Goal: Task Accomplishment & Management: Complete application form

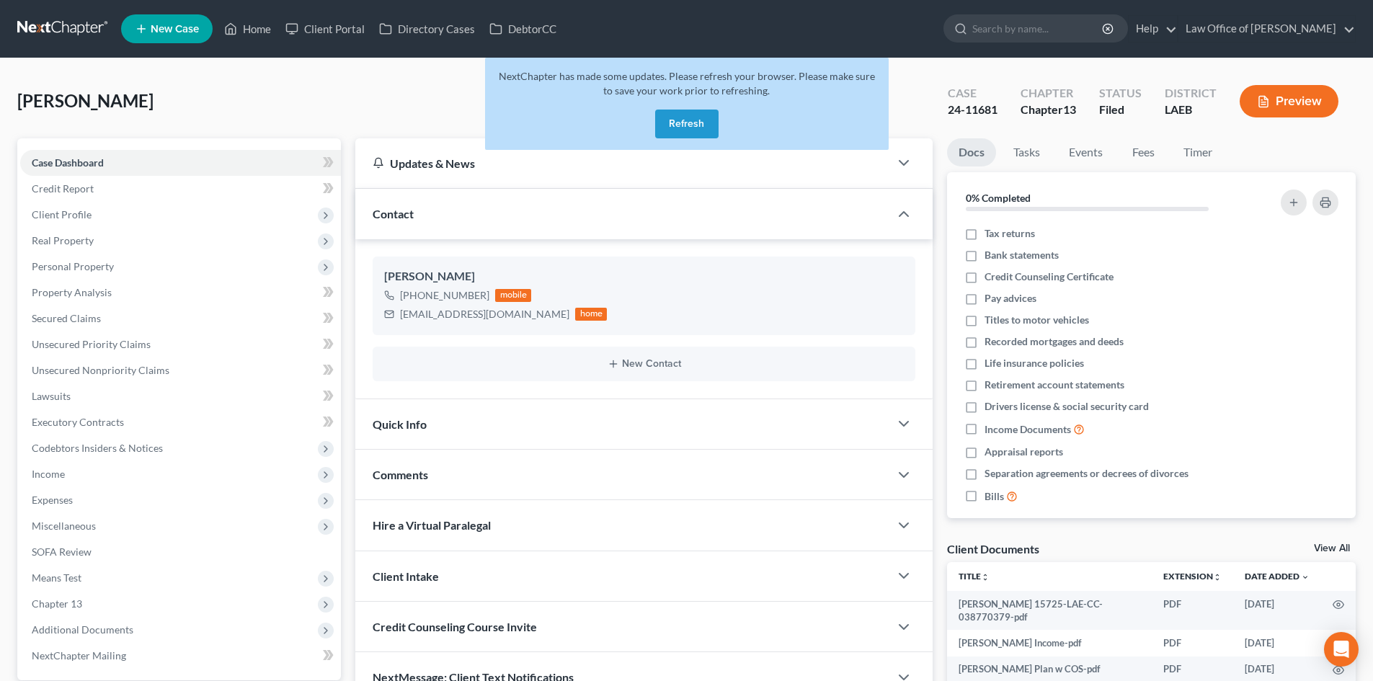
click at [50, 16] on link at bounding box center [63, 29] width 92 height 26
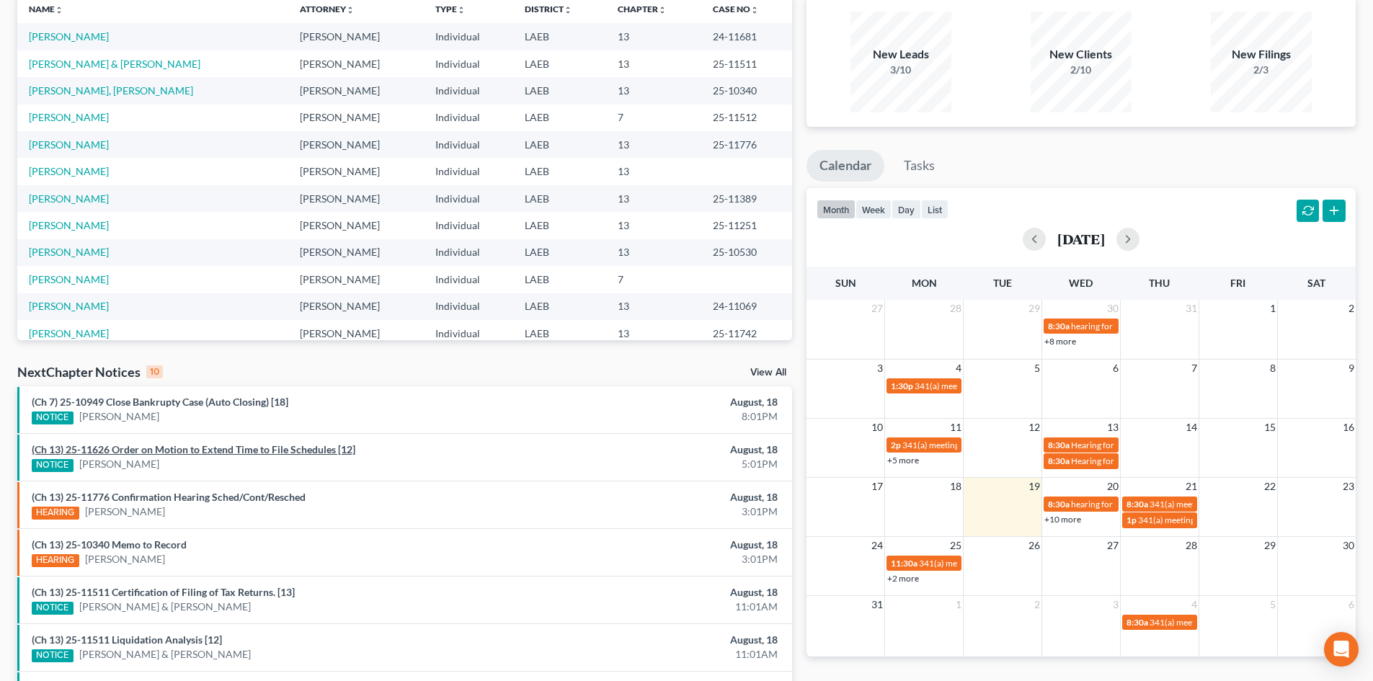
scroll to position [144, 0]
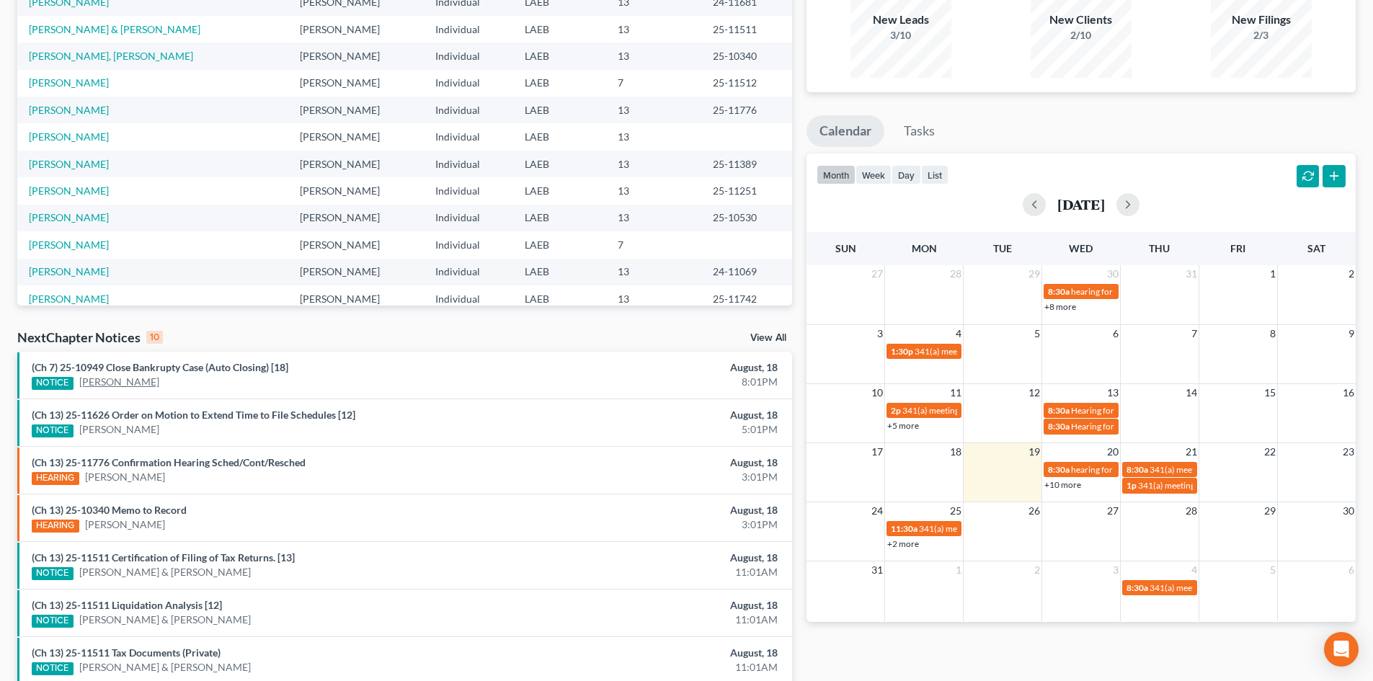
click at [94, 378] on link "[PERSON_NAME]" at bounding box center [119, 382] width 80 height 14
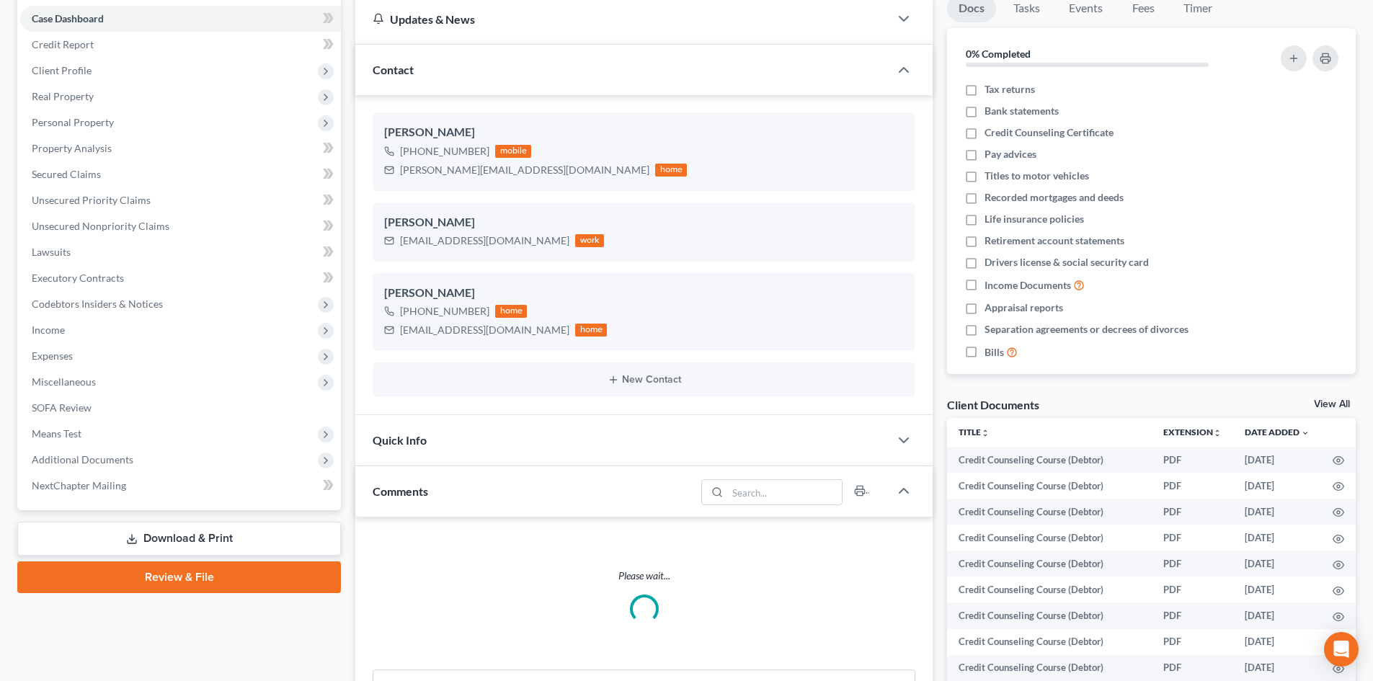
scroll to position [147, 0]
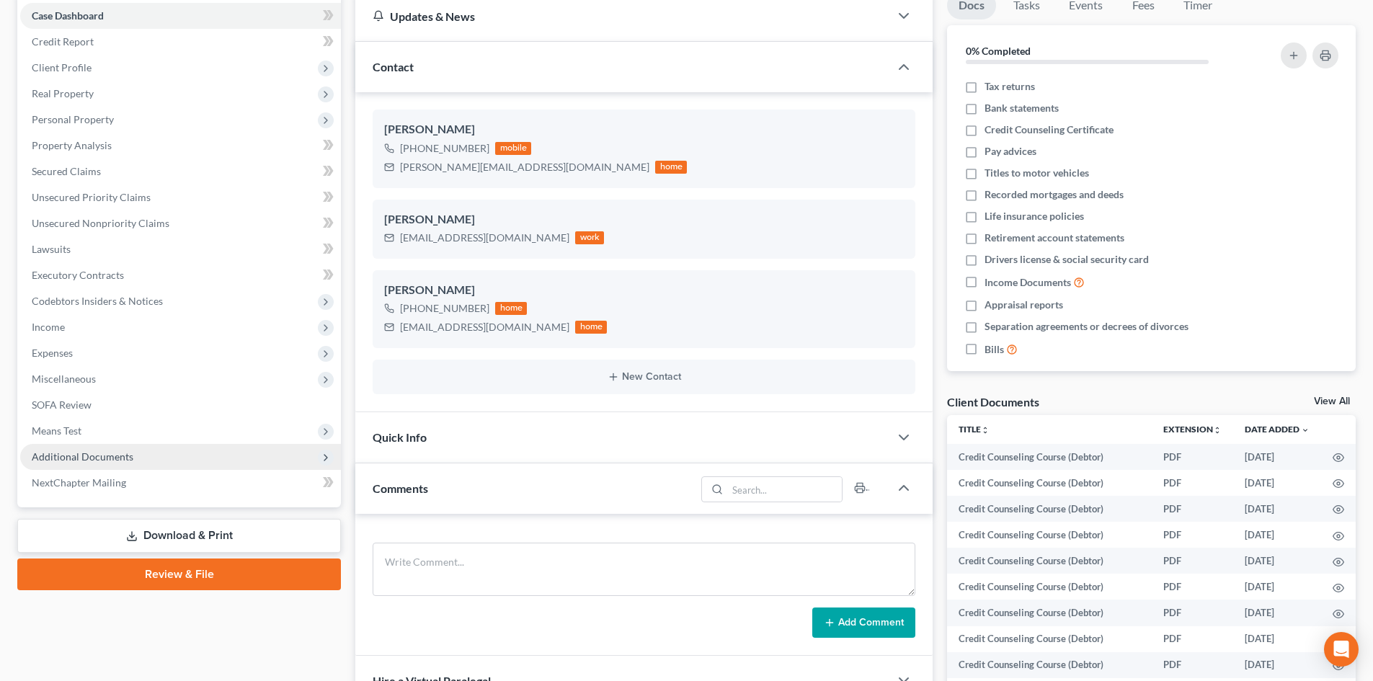
click at [63, 452] on span "Additional Documents" at bounding box center [83, 456] width 102 height 12
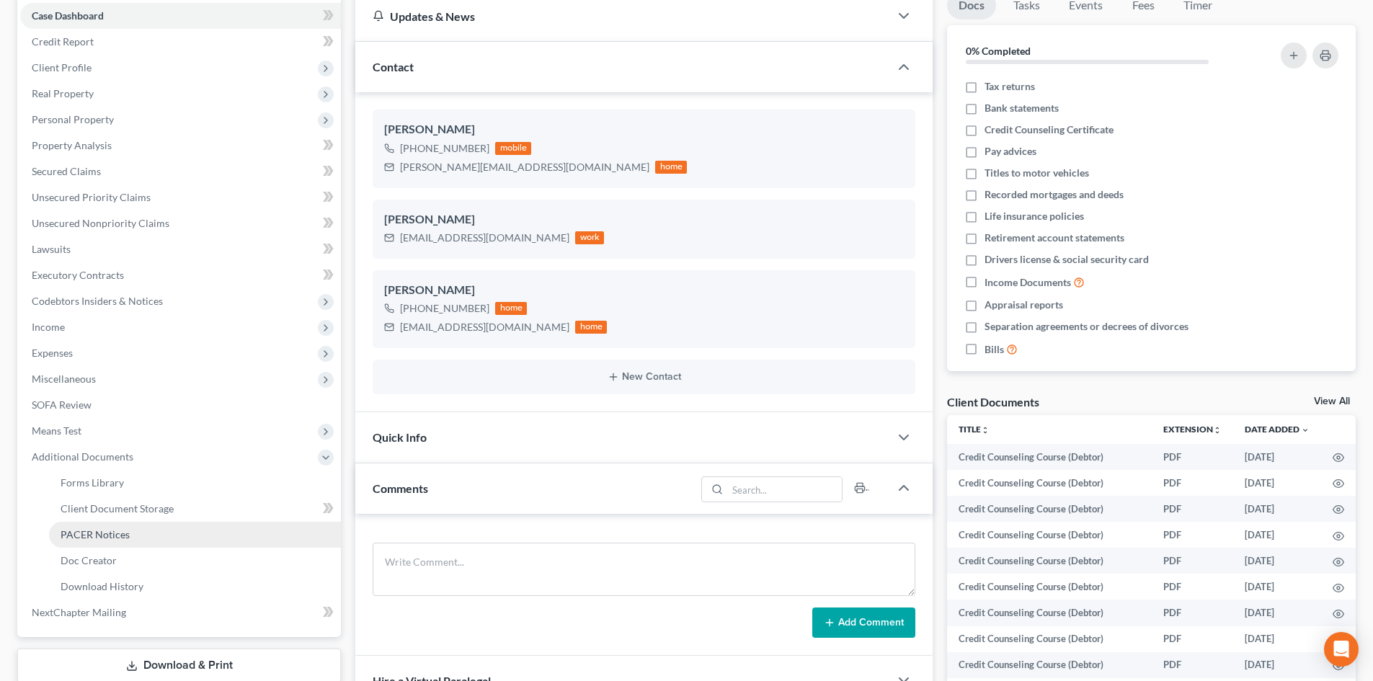
click at [71, 534] on span "PACER Notices" at bounding box center [95, 534] width 69 height 12
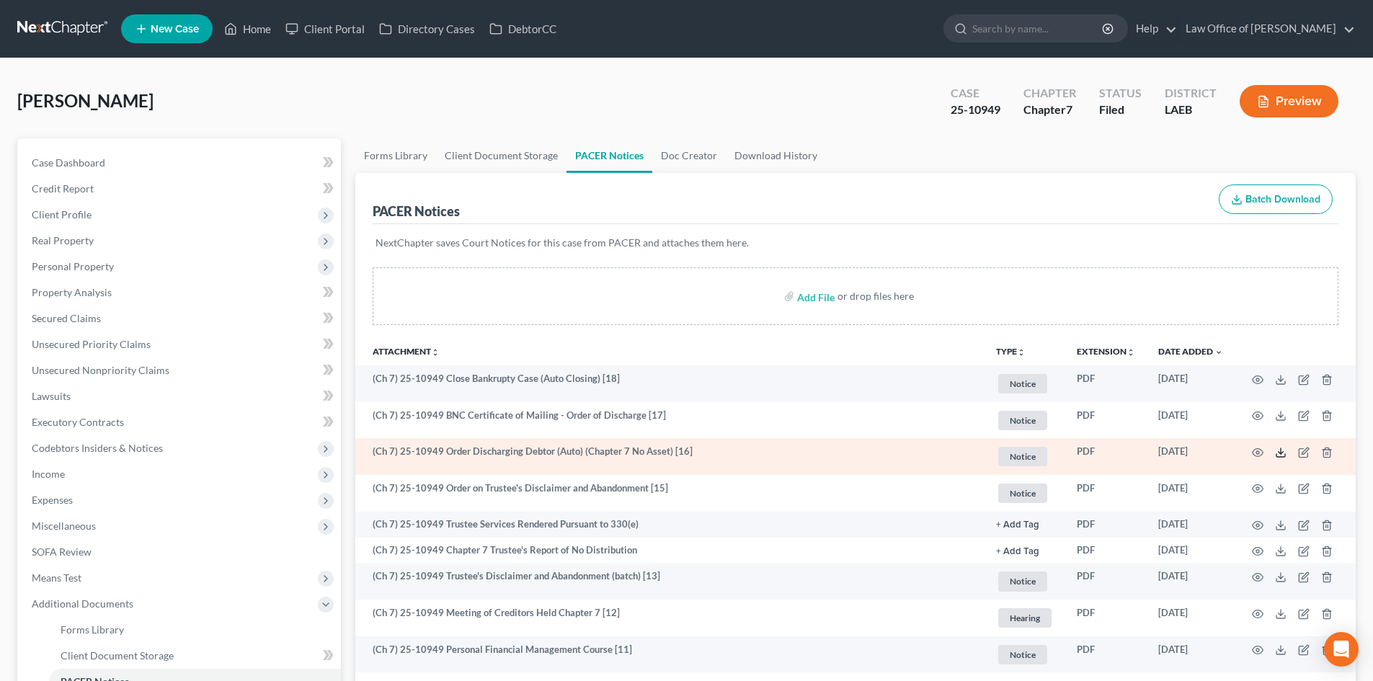
click at [1278, 457] on icon at bounding box center [1280, 455] width 9 height 3
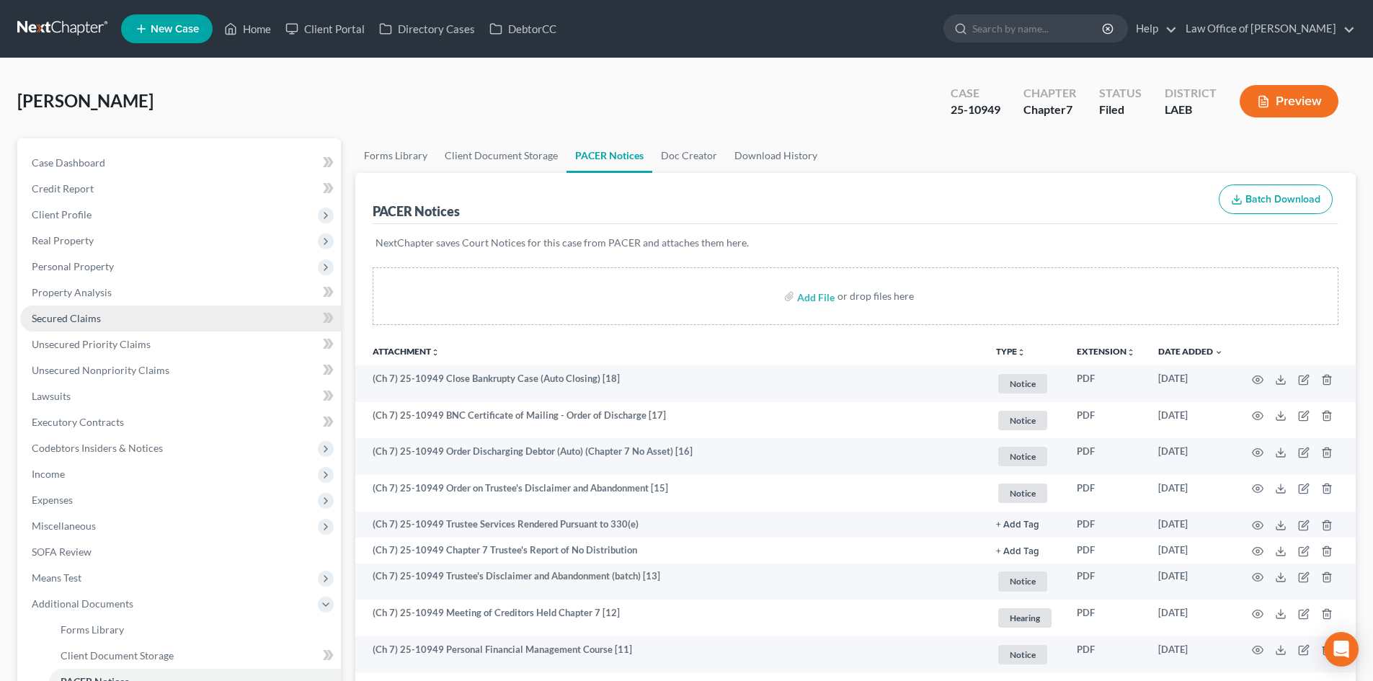
click at [74, 307] on link "Secured Claims" at bounding box center [180, 319] width 321 height 26
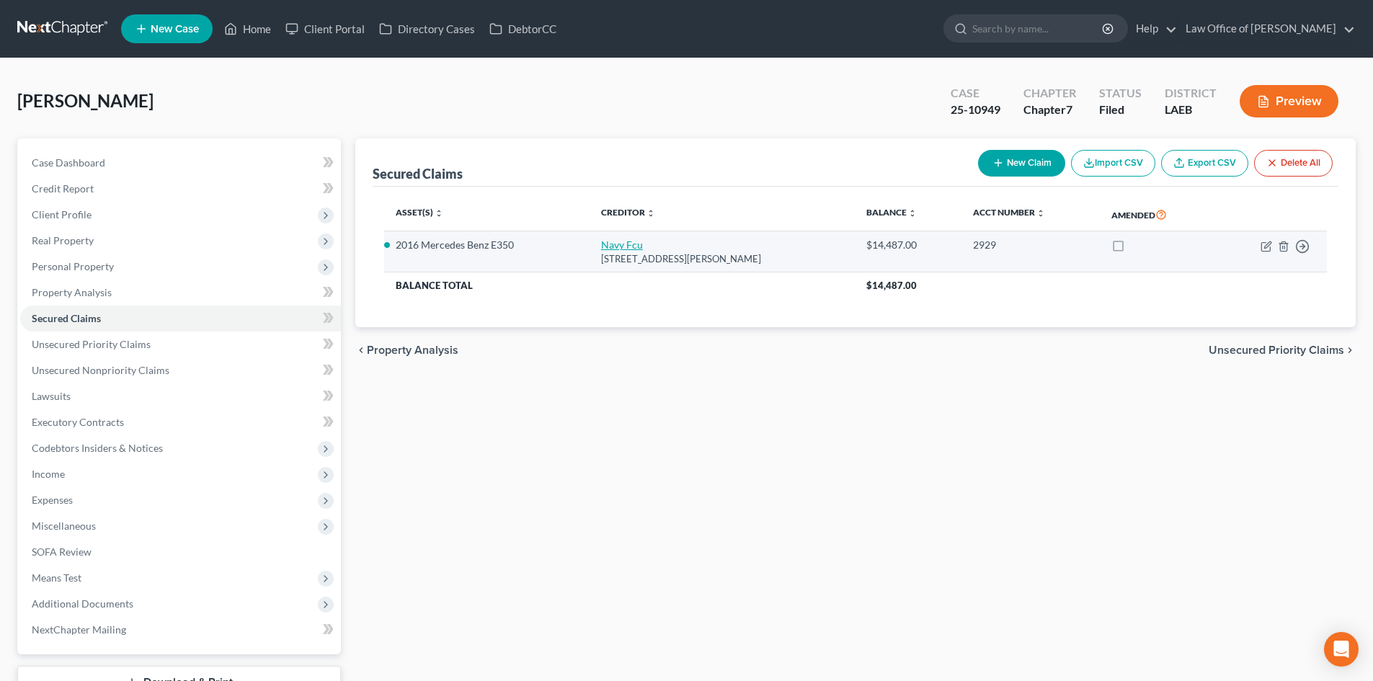
click at [614, 244] on link "Navy Fcu" at bounding box center [622, 244] width 42 height 12
select select "48"
select select "0"
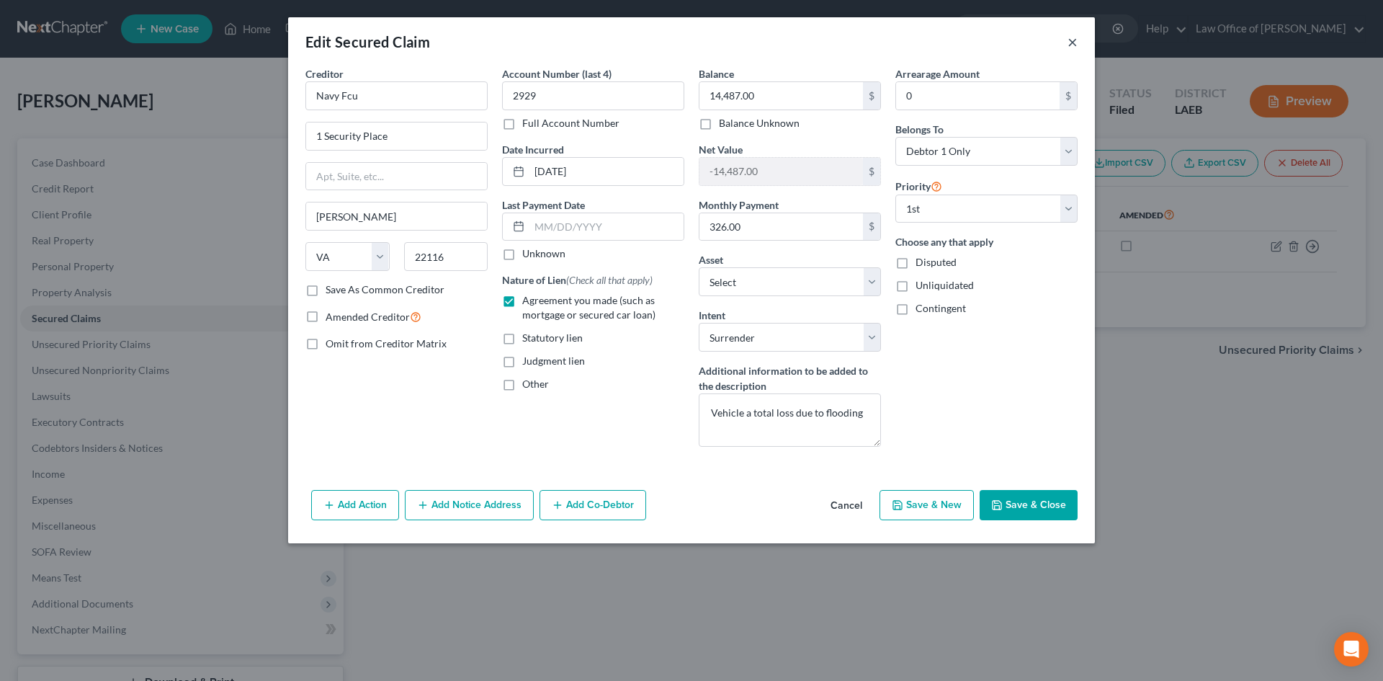
click at [1069, 46] on button "×" at bounding box center [1073, 41] width 10 height 17
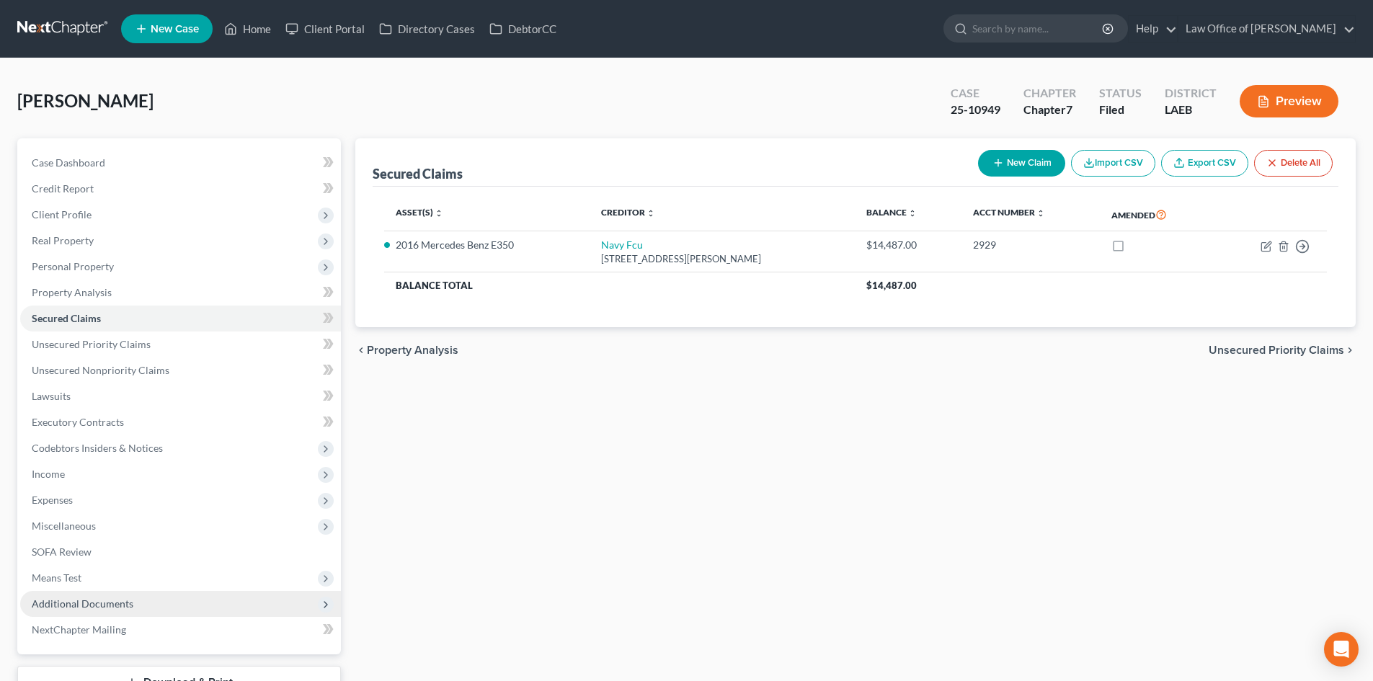
click at [66, 600] on span "Additional Documents" at bounding box center [83, 603] width 102 height 12
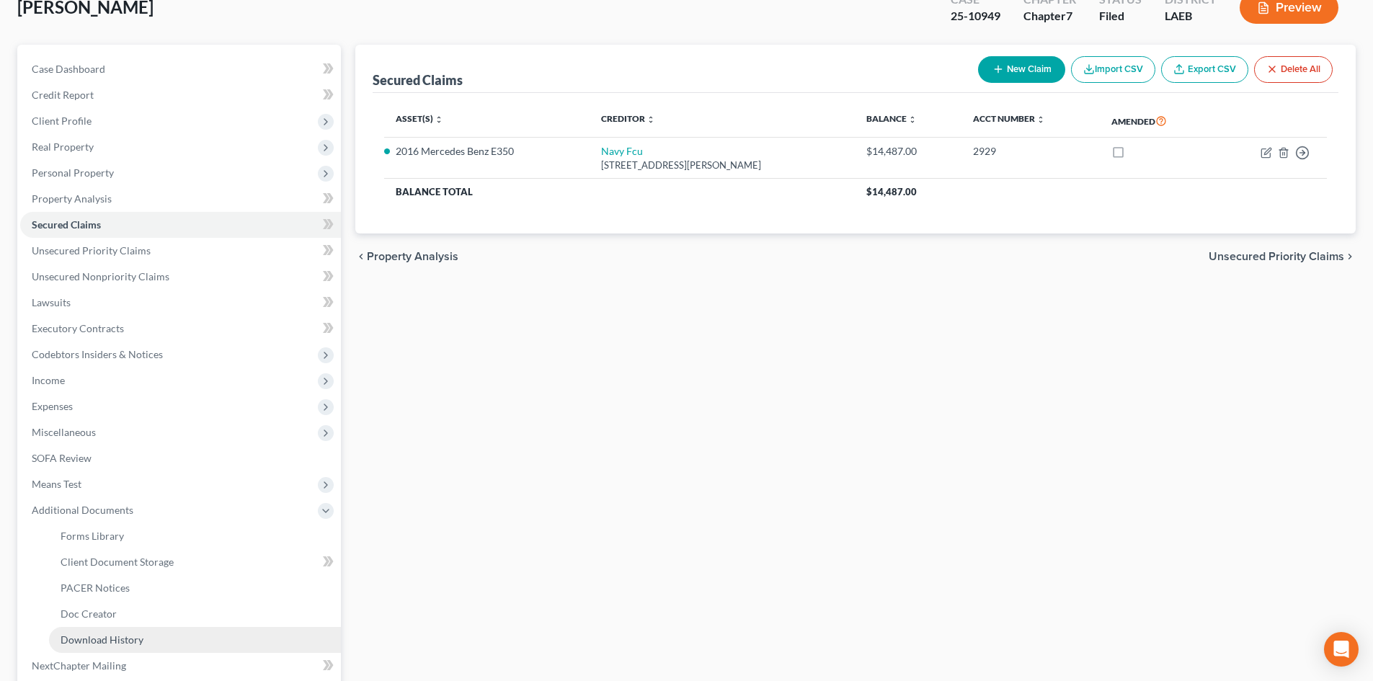
scroll to position [144, 0]
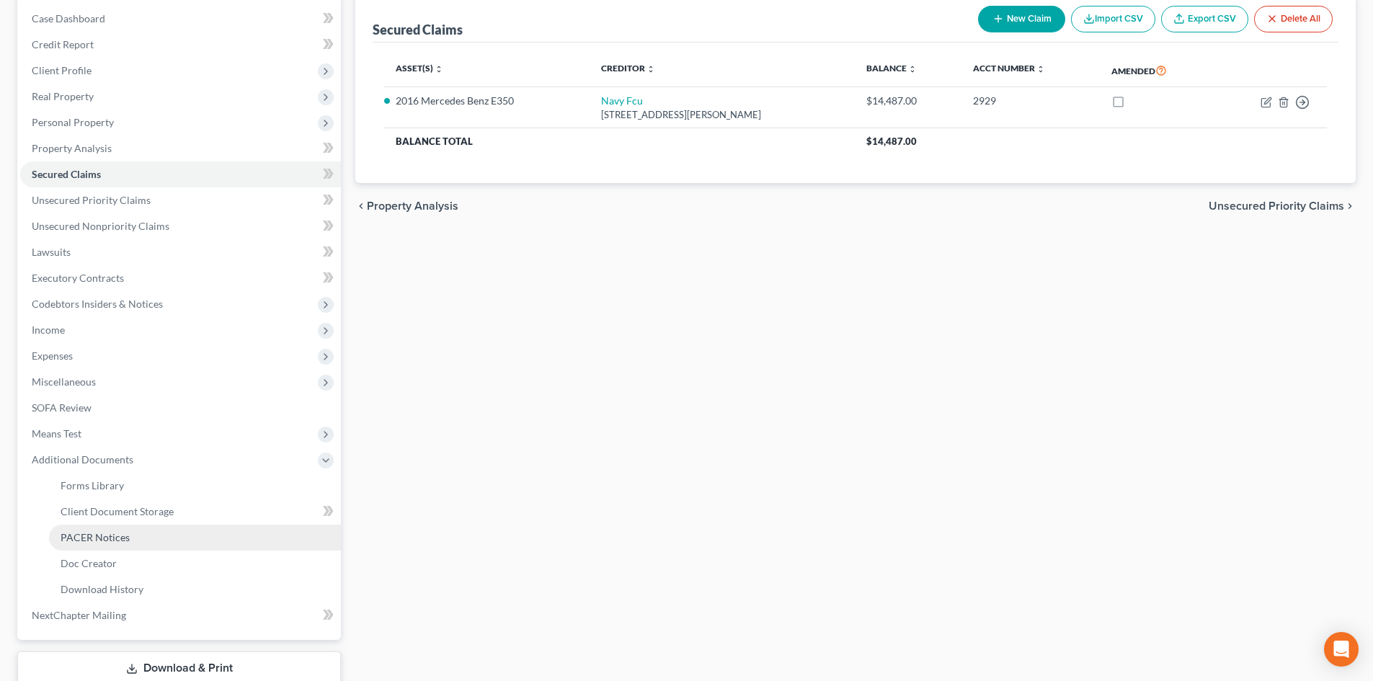
click at [90, 542] on span "PACER Notices" at bounding box center [95, 537] width 69 height 12
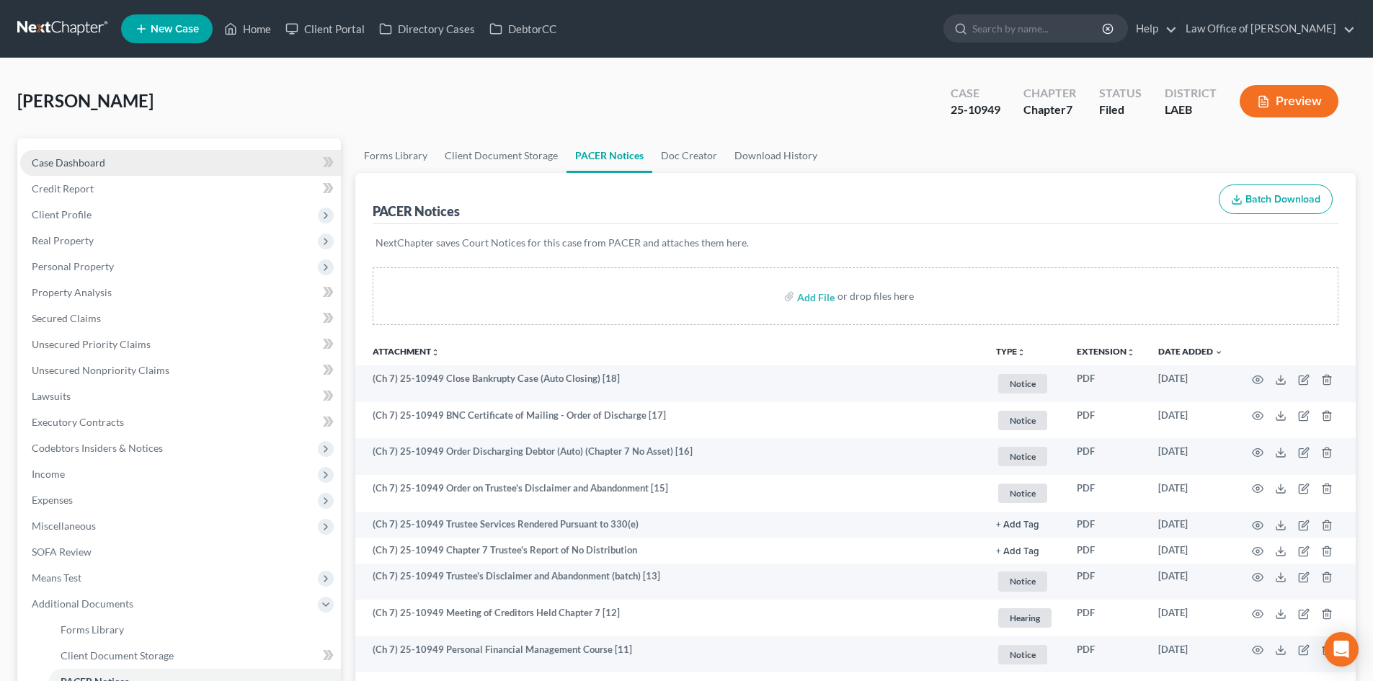
click at [57, 153] on link "Case Dashboard" at bounding box center [180, 163] width 321 height 26
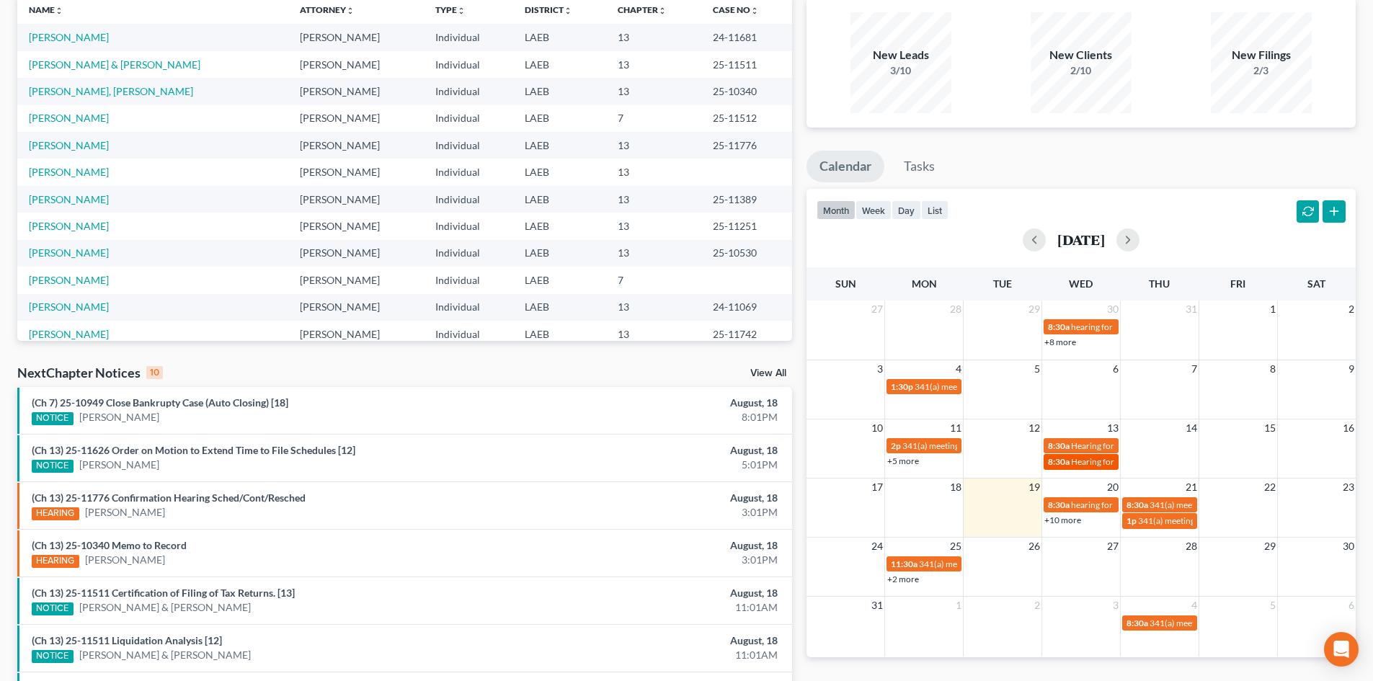
scroll to position [144, 0]
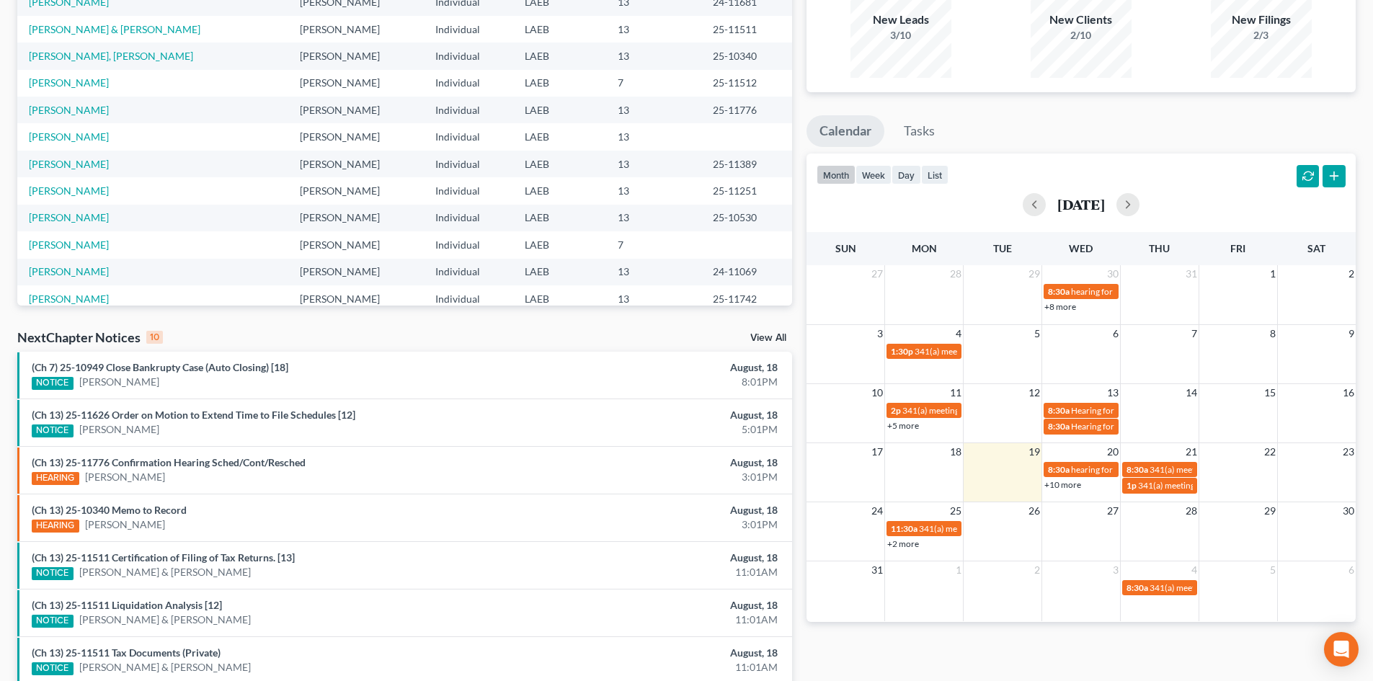
click at [1071, 489] on link "+10 more" at bounding box center [1062, 484] width 37 height 11
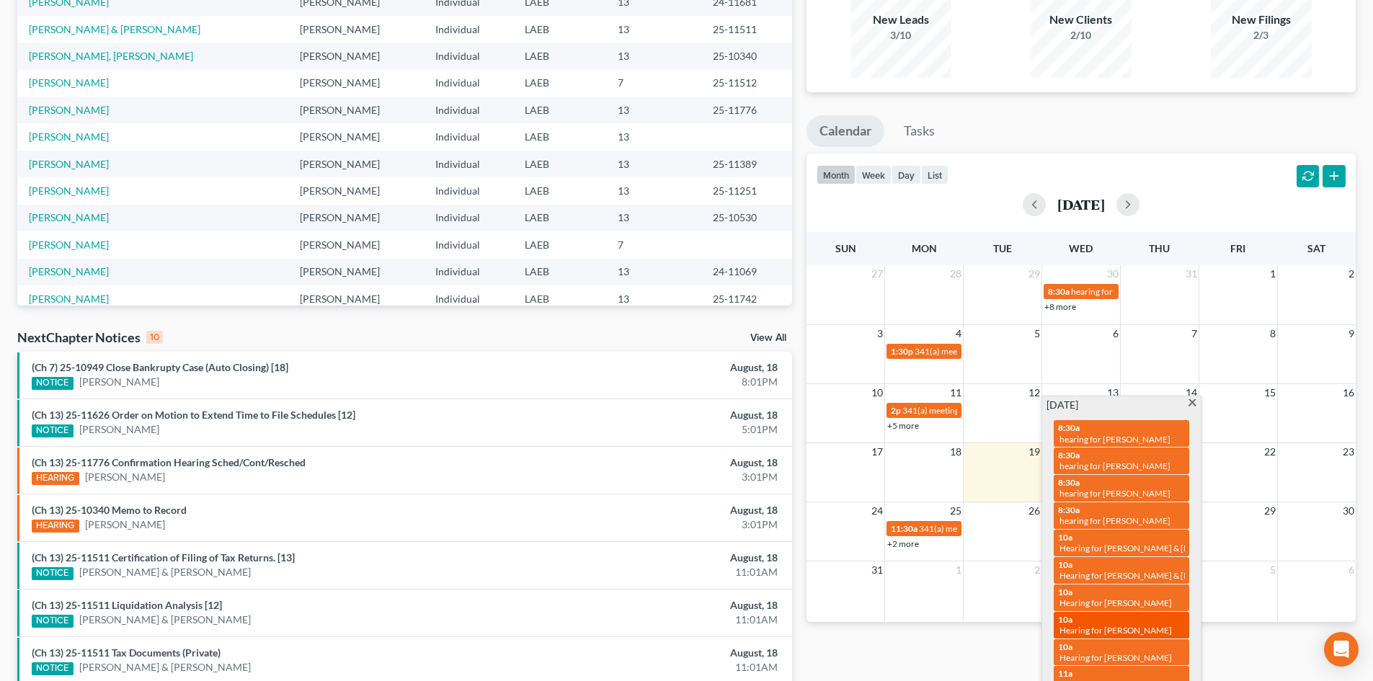
click at [1104, 614] on div "10a Hearing for Markuisha Patton" at bounding box center [1121, 625] width 127 height 22
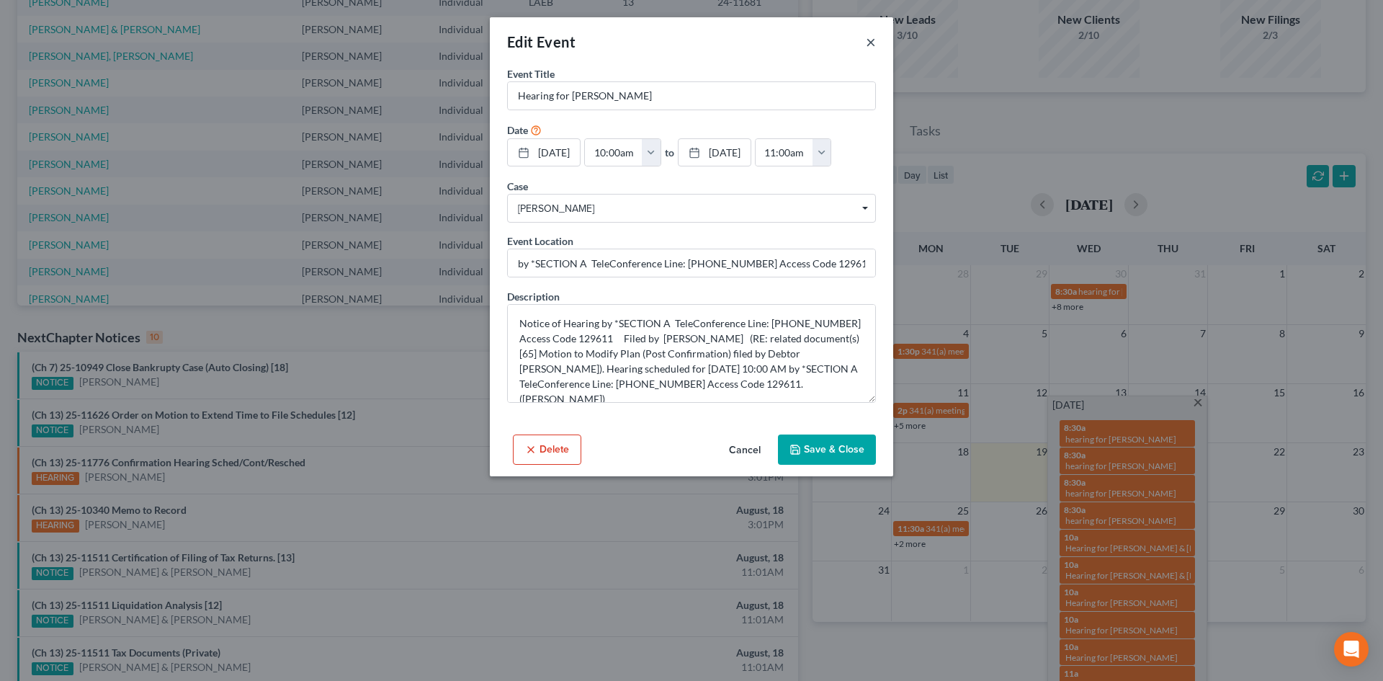
click at [872, 41] on button "×" at bounding box center [871, 41] width 10 height 17
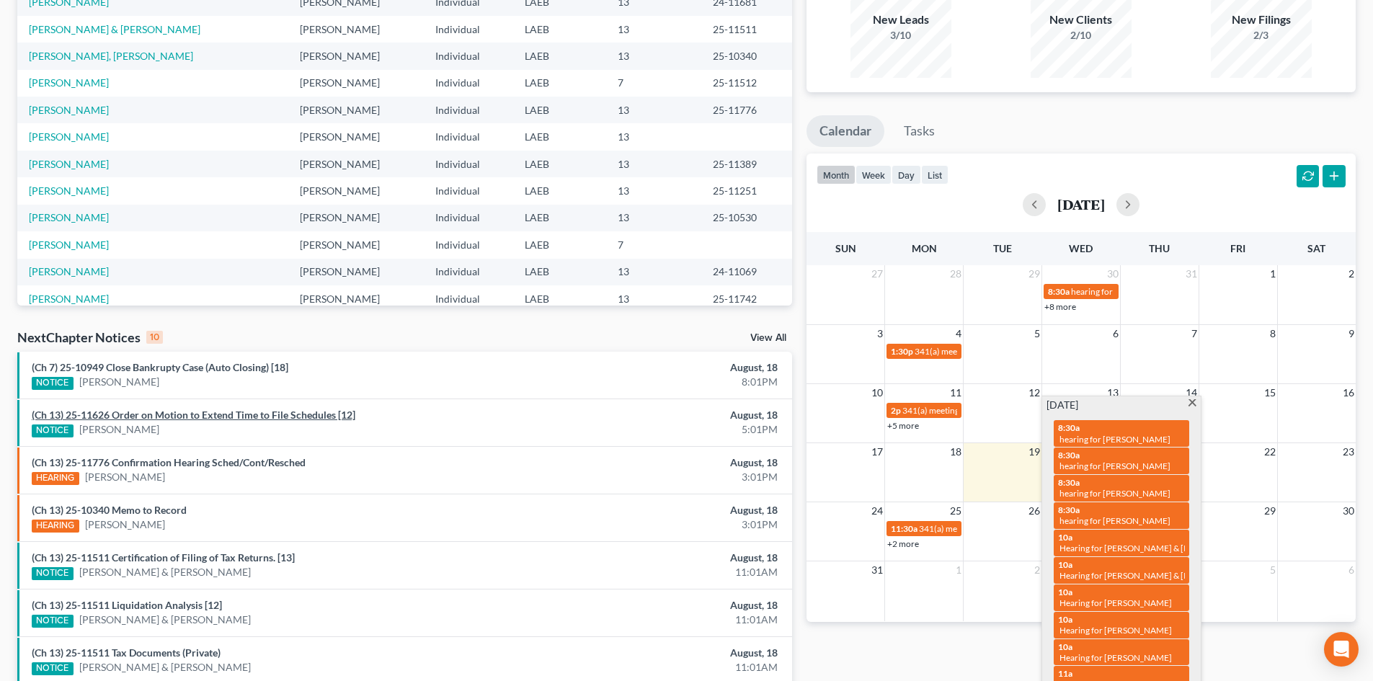
click at [228, 410] on link "(Ch 13) 25-11626 Order on Motion to Extend Time to File Schedules [12]" at bounding box center [194, 415] width 324 height 12
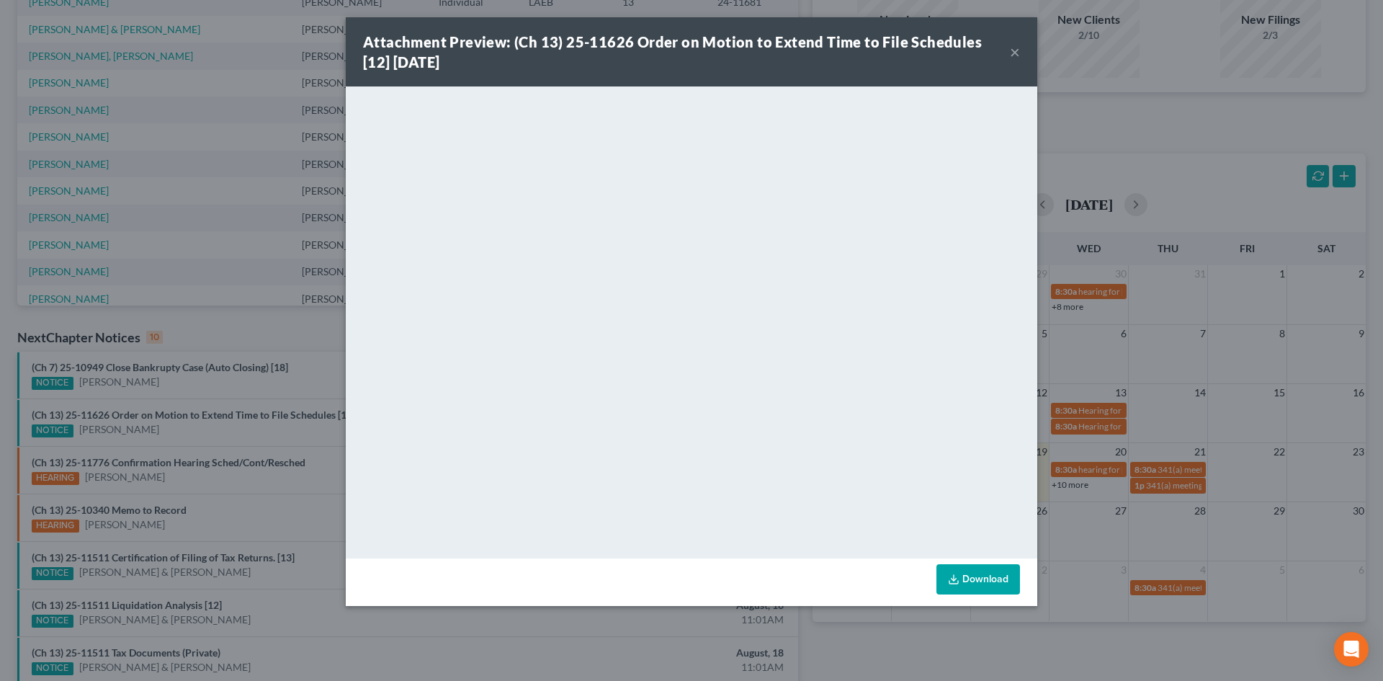
click at [982, 586] on link "Download" at bounding box center [979, 579] width 84 height 30
click at [1020, 56] on button "×" at bounding box center [1015, 51] width 10 height 17
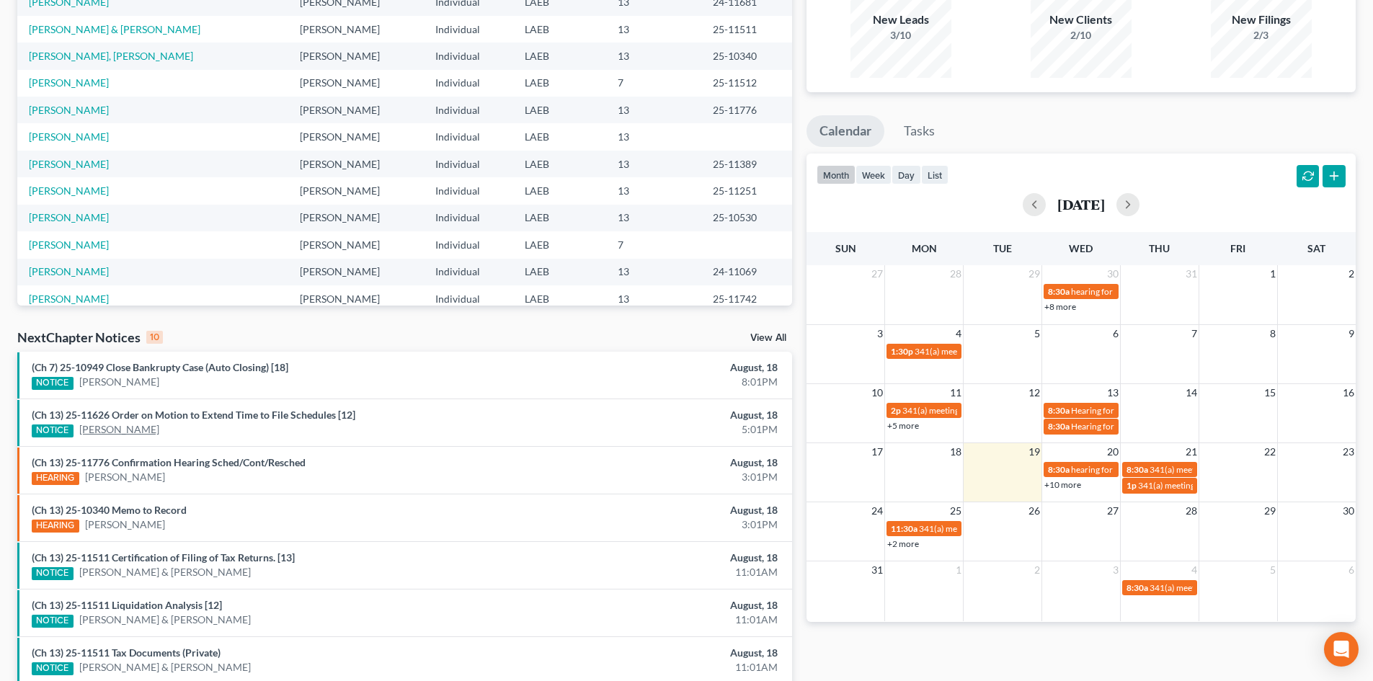
click at [104, 434] on link "Aulonka Davis" at bounding box center [119, 429] width 80 height 14
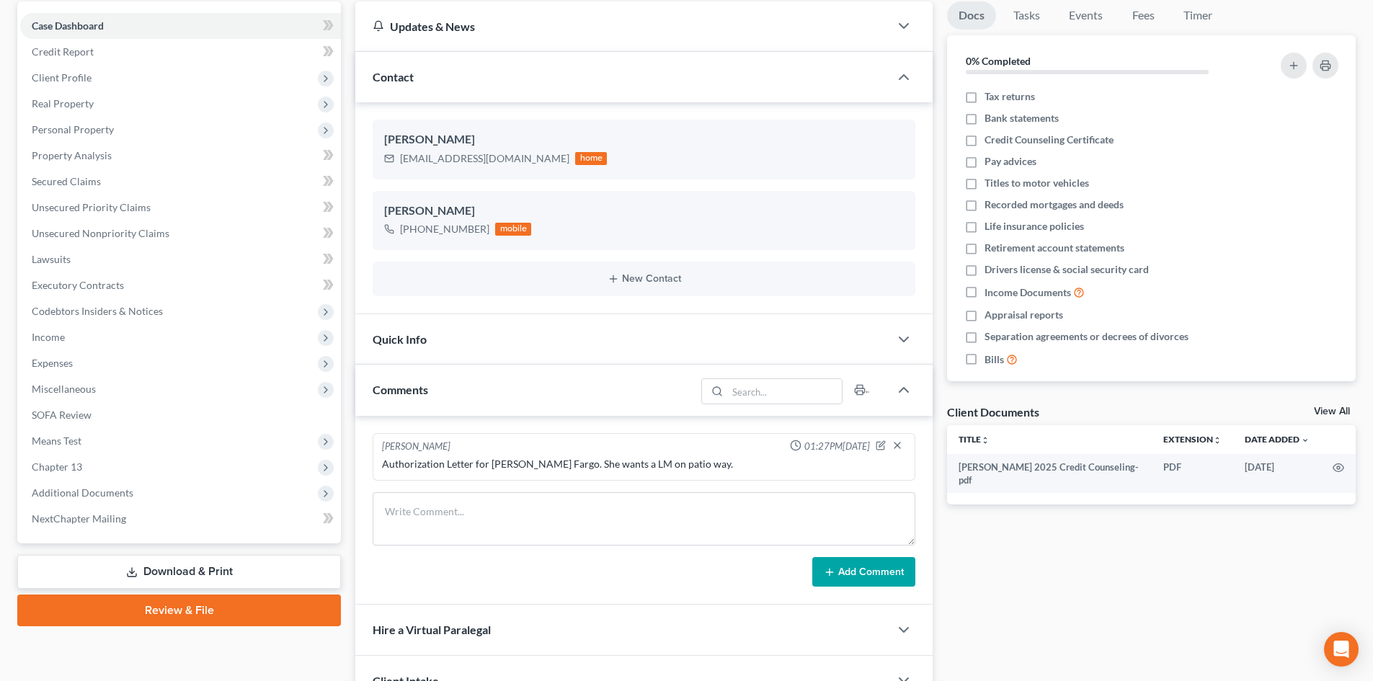
scroll to position [147, 0]
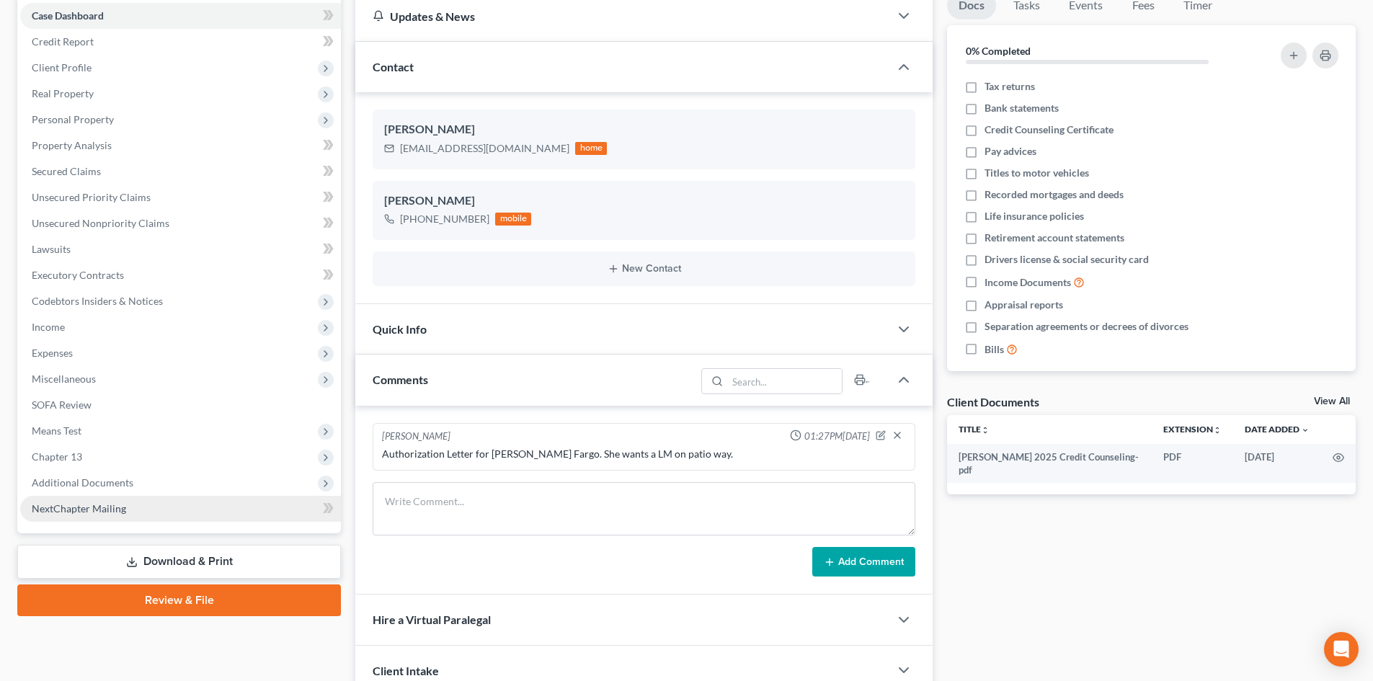
click at [60, 515] on link "NextChapter Mailing" at bounding box center [180, 509] width 321 height 26
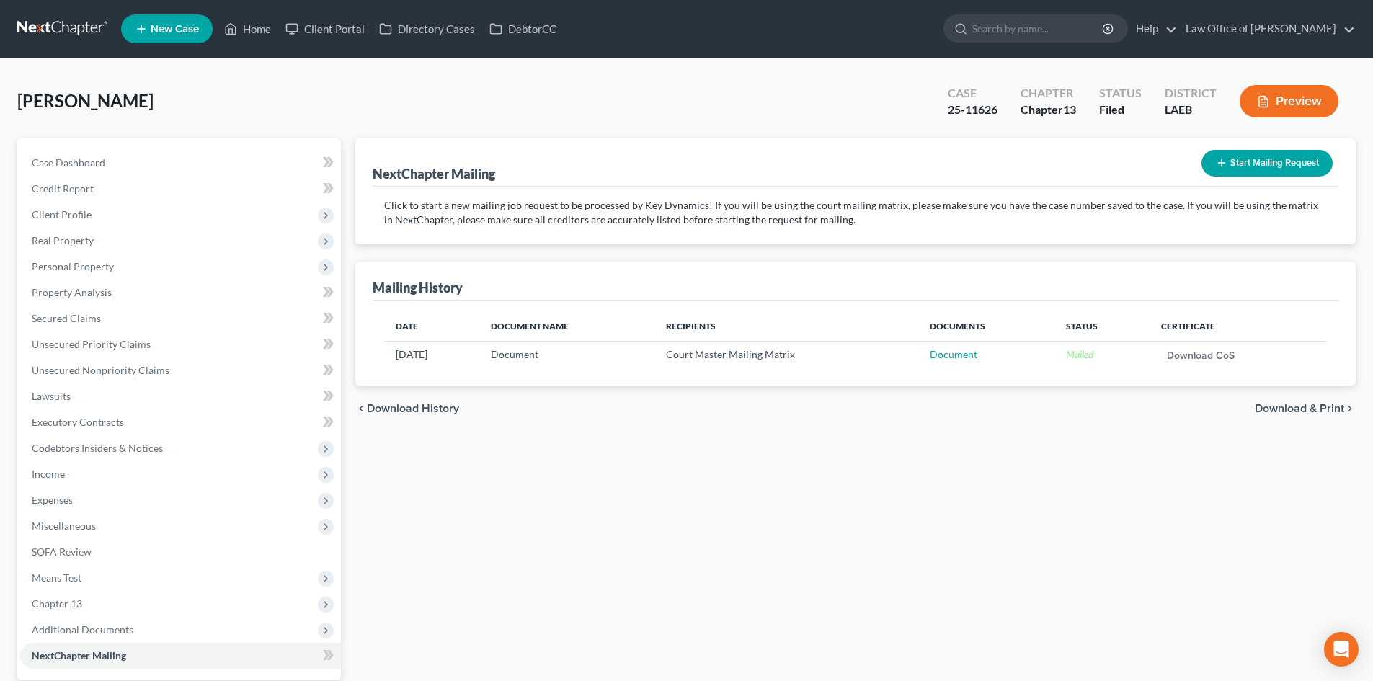
click at [1231, 161] on button "Start Mailing Request" at bounding box center [1266, 163] width 131 height 27
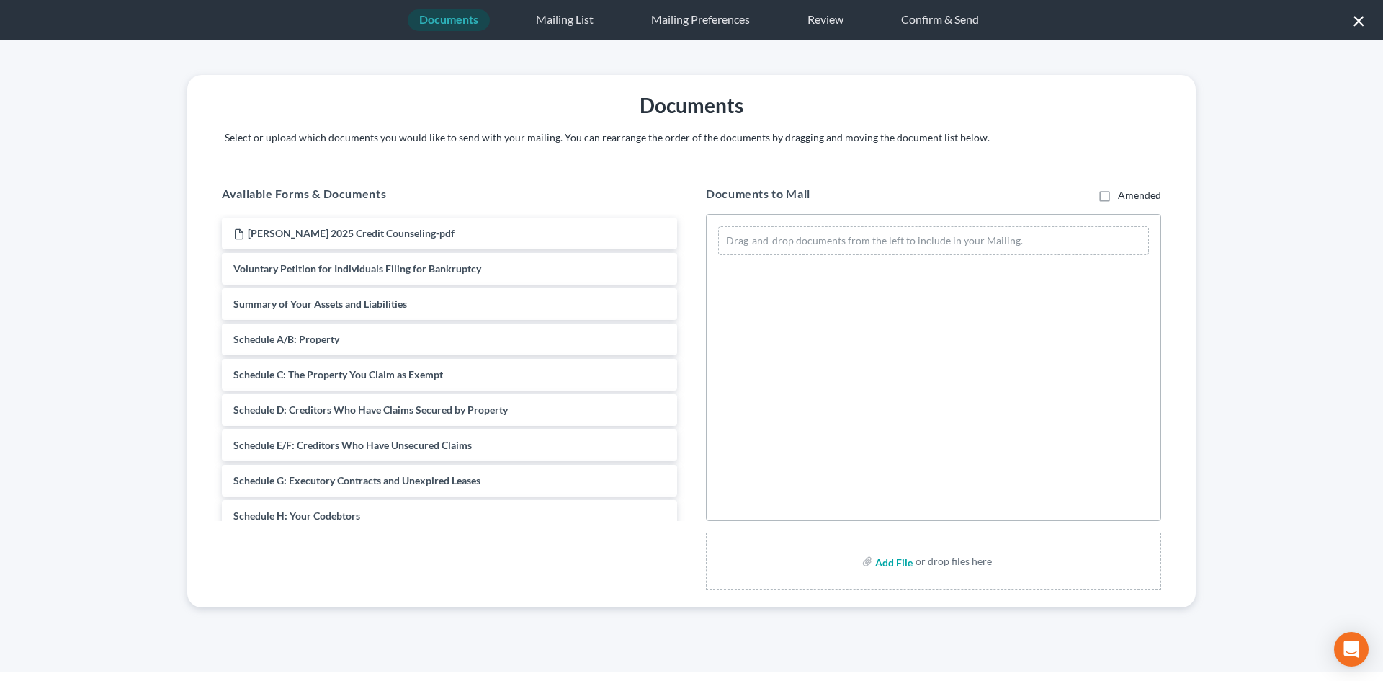
click at [880, 560] on input "file" at bounding box center [892, 561] width 35 height 26
type input "C:\fakepath\Davis Order on Motion to Extend time for Schedules.pdf"
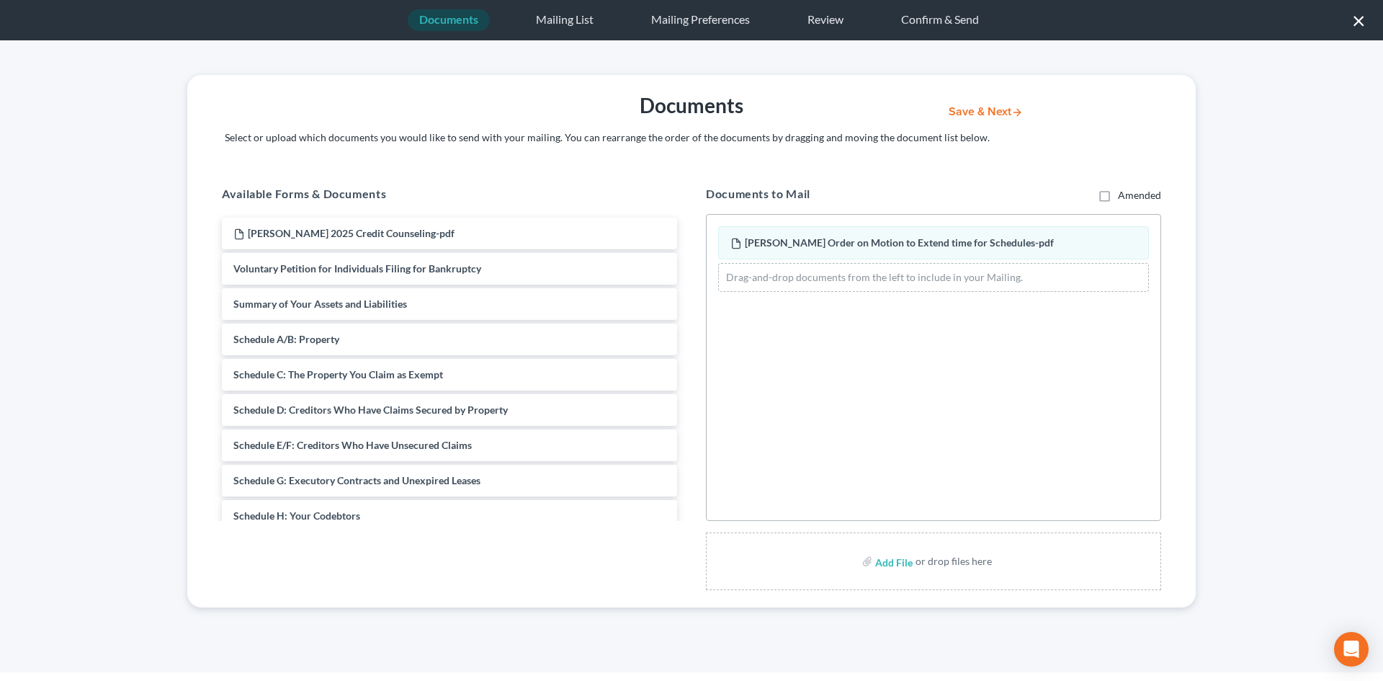
click at [1003, 115] on button "Save & Next" at bounding box center [985, 112] width 97 height 12
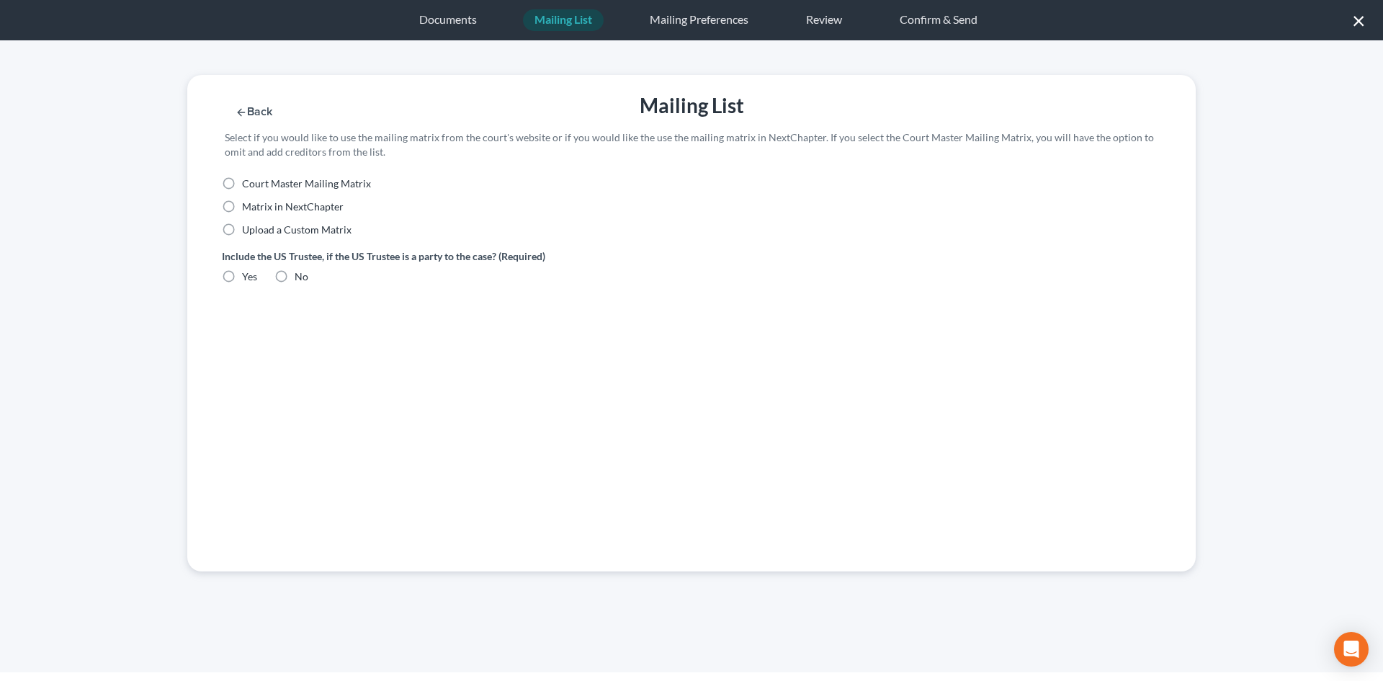
click at [267, 181] on span "Court Master Mailing Matrix" at bounding box center [306, 183] width 129 height 12
click at [257, 181] on input "Court Master Mailing Matrix" at bounding box center [252, 181] width 9 height 9
radio input "true"
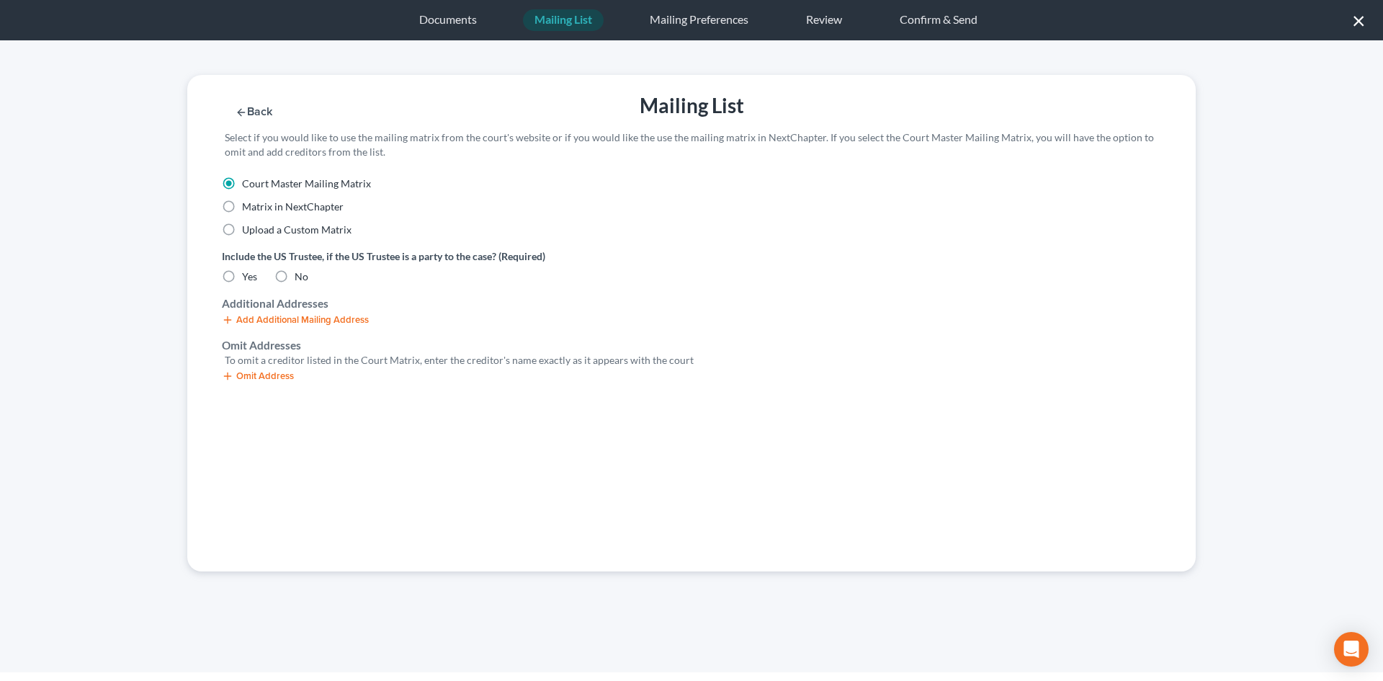
click at [295, 284] on label "No" at bounding box center [302, 276] width 14 height 14
click at [300, 279] on input "No" at bounding box center [304, 273] width 9 height 9
radio input "true"
click at [251, 373] on div "Omit Address" at bounding box center [692, 374] width 940 height 14
click at [248, 371] on button "Omit Address" at bounding box center [258, 376] width 72 height 12
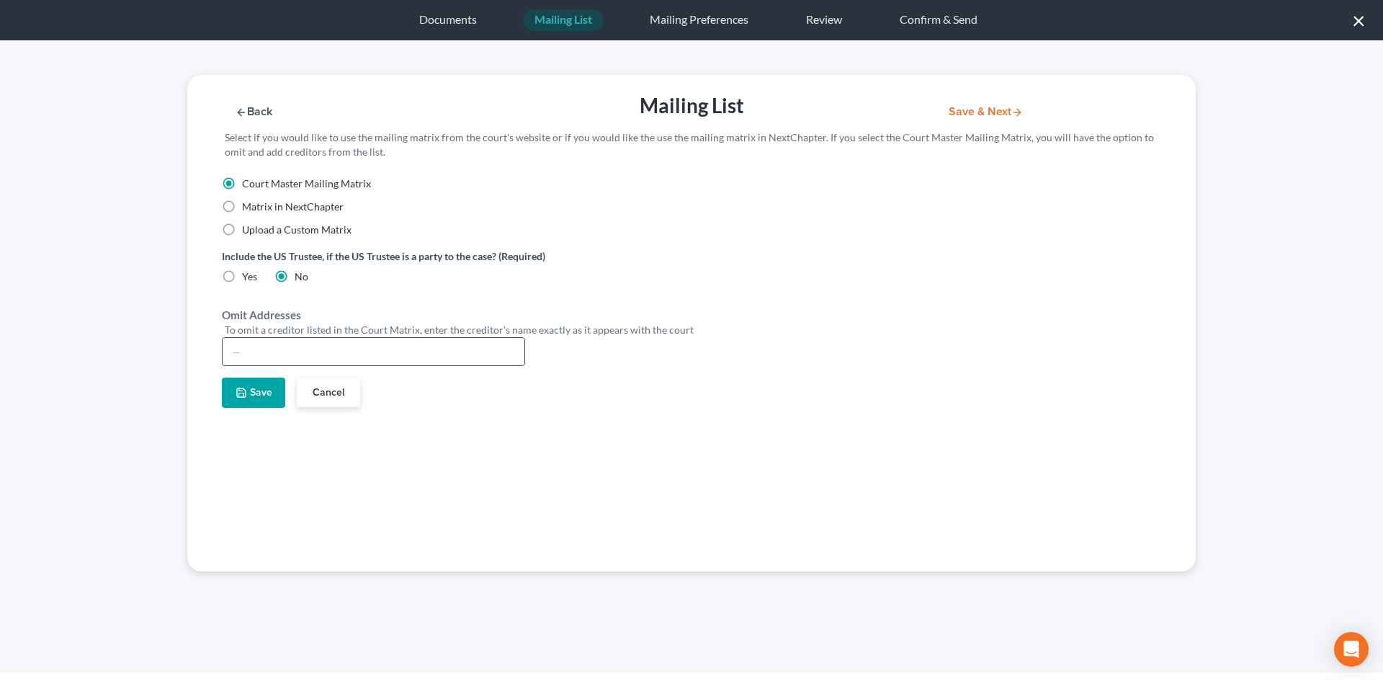
click at [253, 360] on input "text" at bounding box center [374, 351] width 302 height 27
type input "[PERSON_NAME]"
click at [235, 385] on button "Save" at bounding box center [253, 393] width 63 height 30
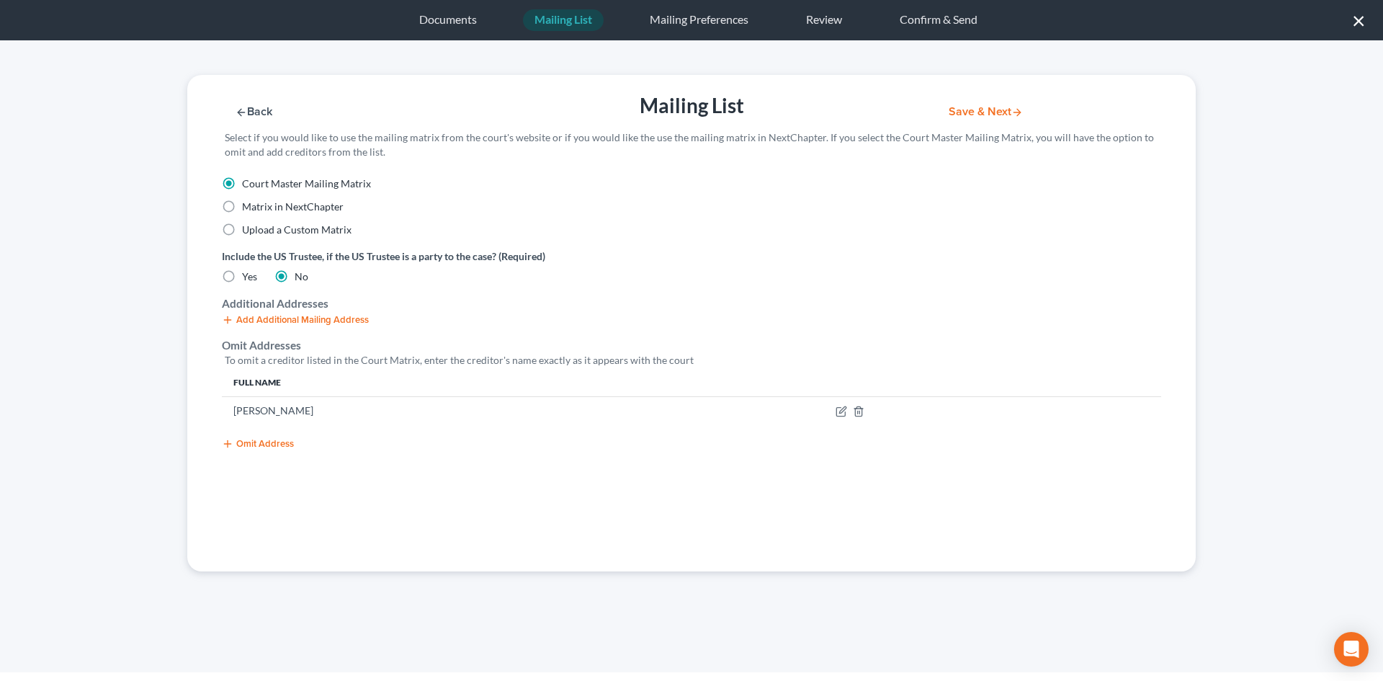
click at [1007, 108] on button "Save & Next" at bounding box center [985, 112] width 97 height 12
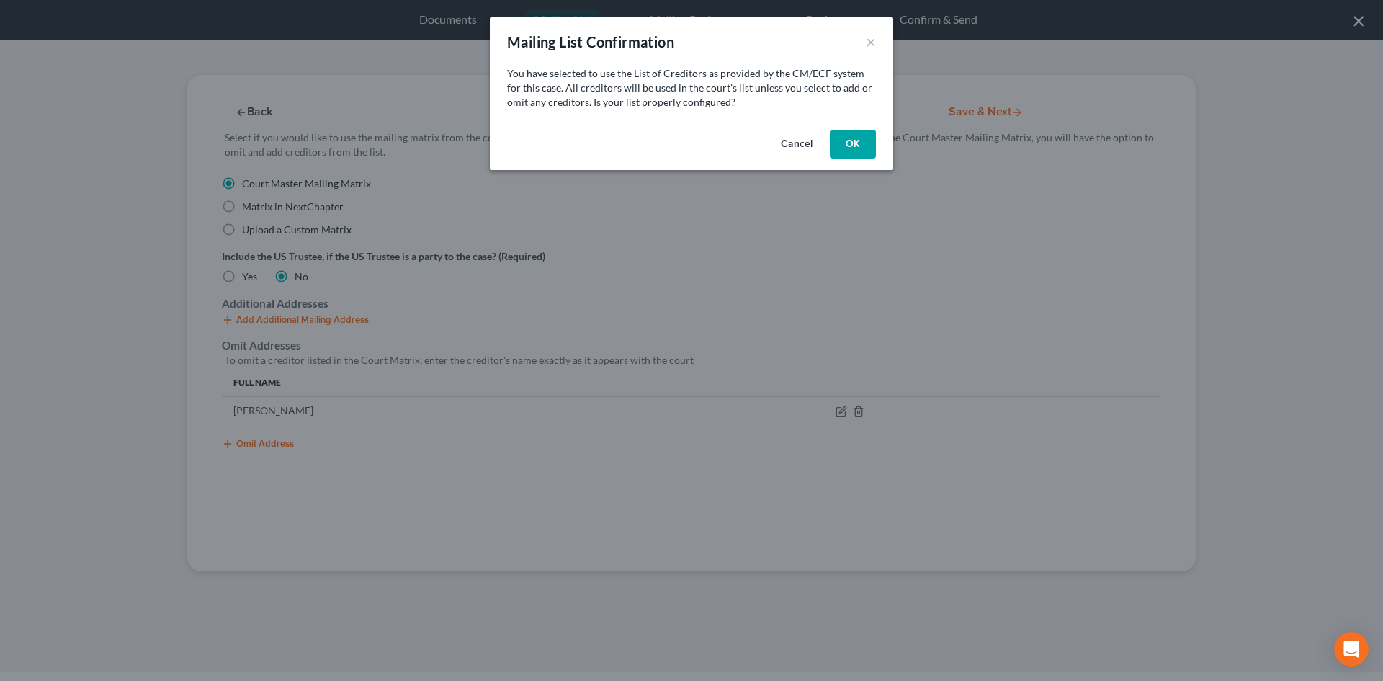
click at [862, 141] on button "OK" at bounding box center [853, 144] width 46 height 29
select select "19"
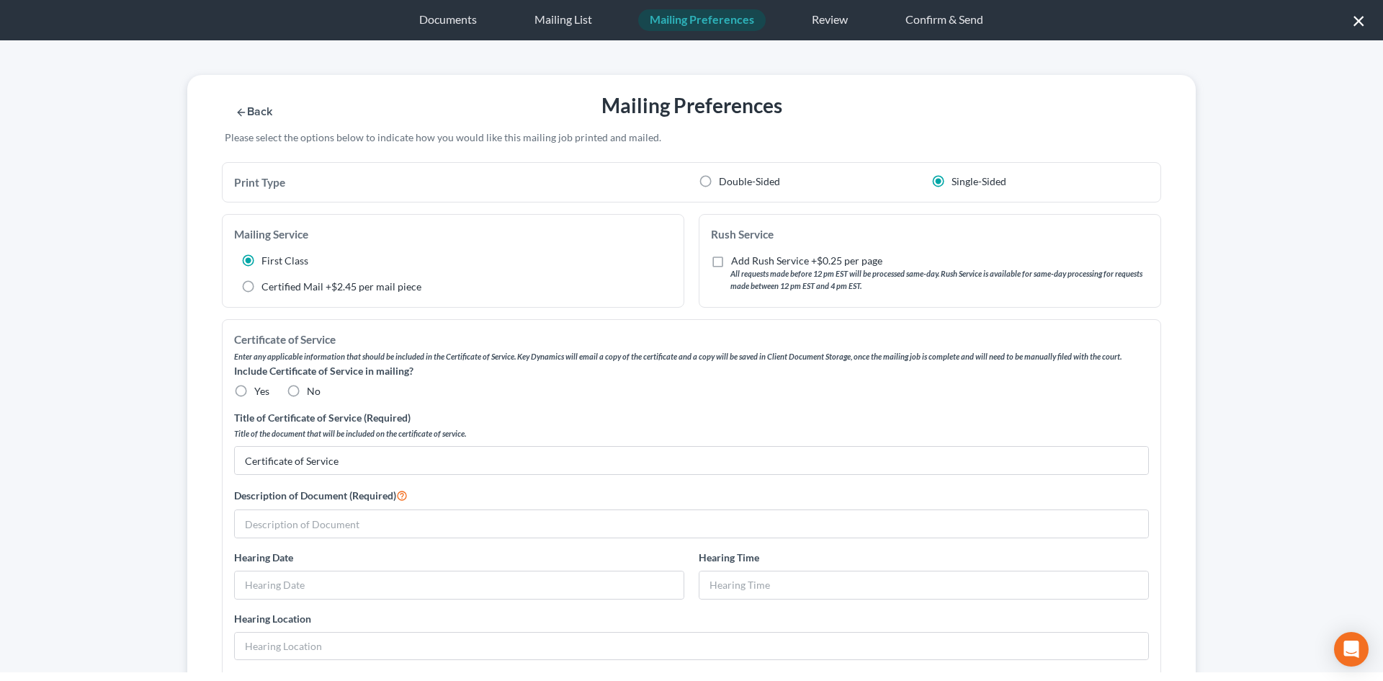
click at [307, 391] on label "No" at bounding box center [314, 391] width 14 height 14
click at [313, 391] on input "No" at bounding box center [317, 388] width 9 height 9
radio input "true"
drag, startPoint x: 272, startPoint y: 527, endPoint x: 264, endPoint y: 517, distance: 12.4
click at [271, 530] on input "text" at bounding box center [692, 523] width 914 height 27
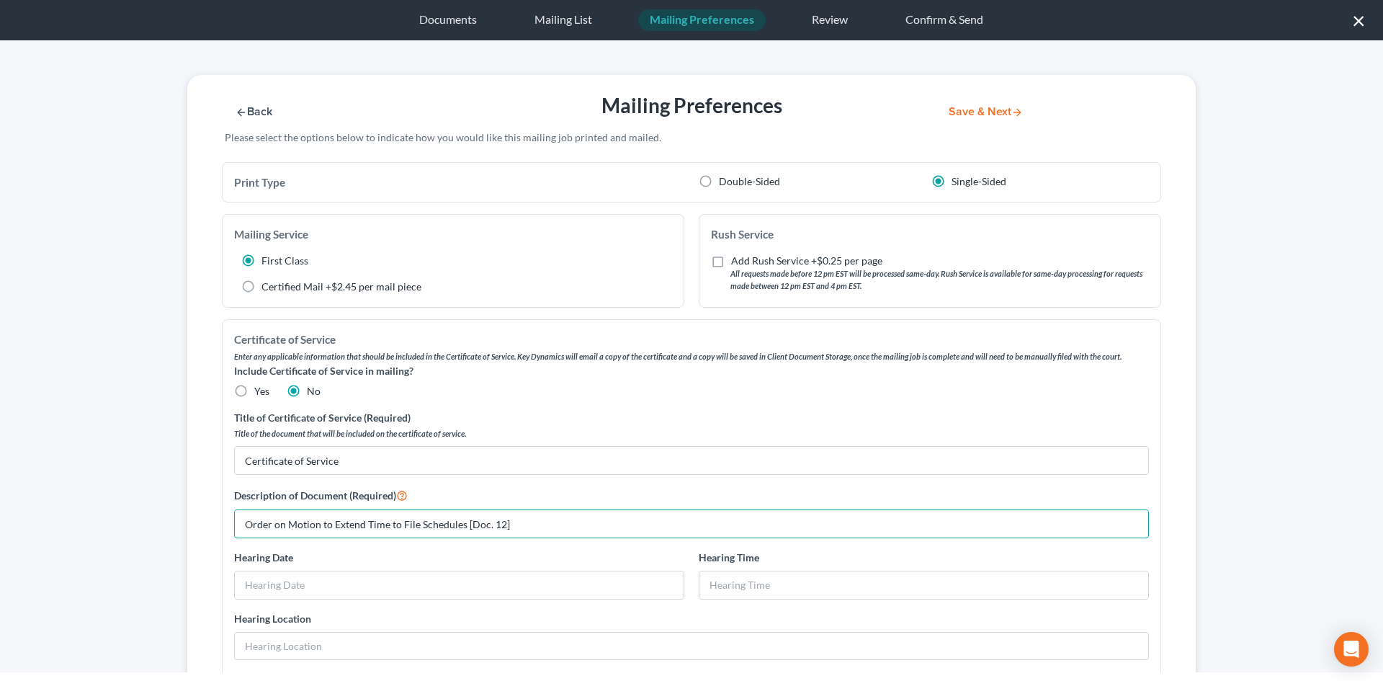
type input "Order on Motion to Extend Time to File Schedules [Doc. 12]"
click at [968, 107] on button "Save & Next" at bounding box center [985, 112] width 97 height 12
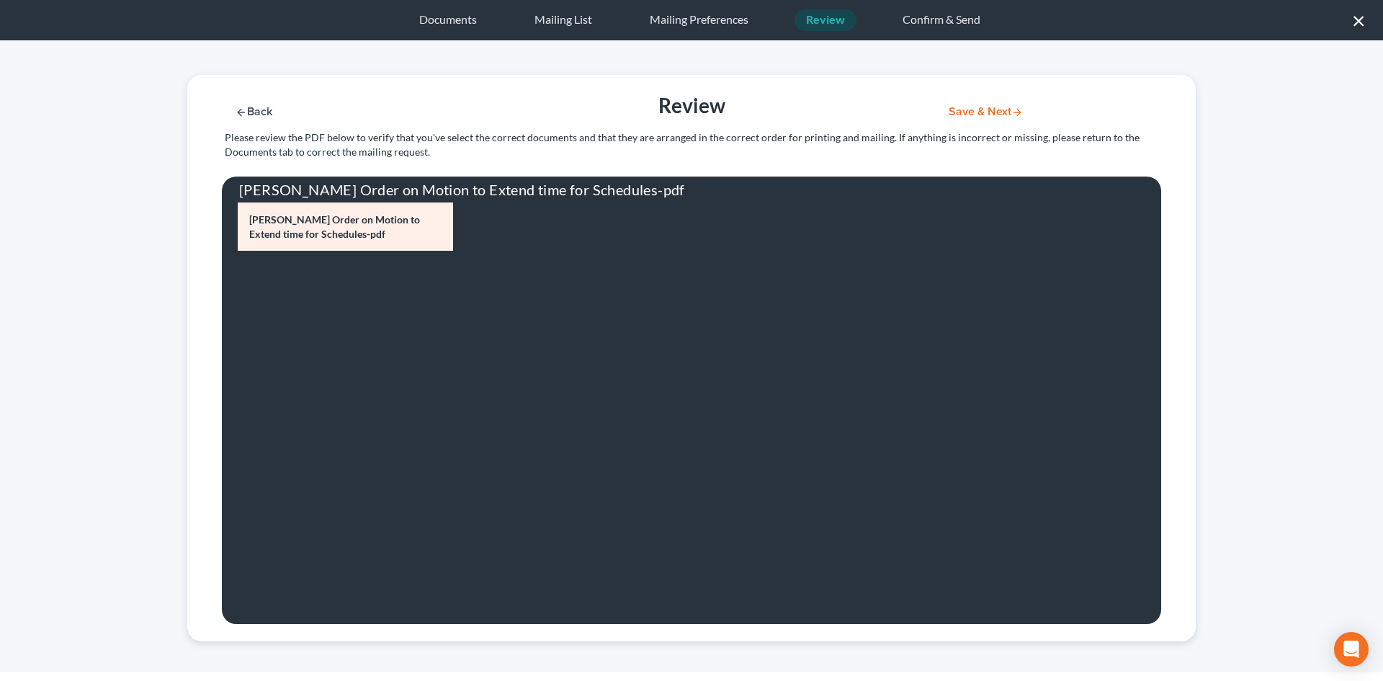
click at [967, 113] on button "Save & Next" at bounding box center [985, 112] width 97 height 12
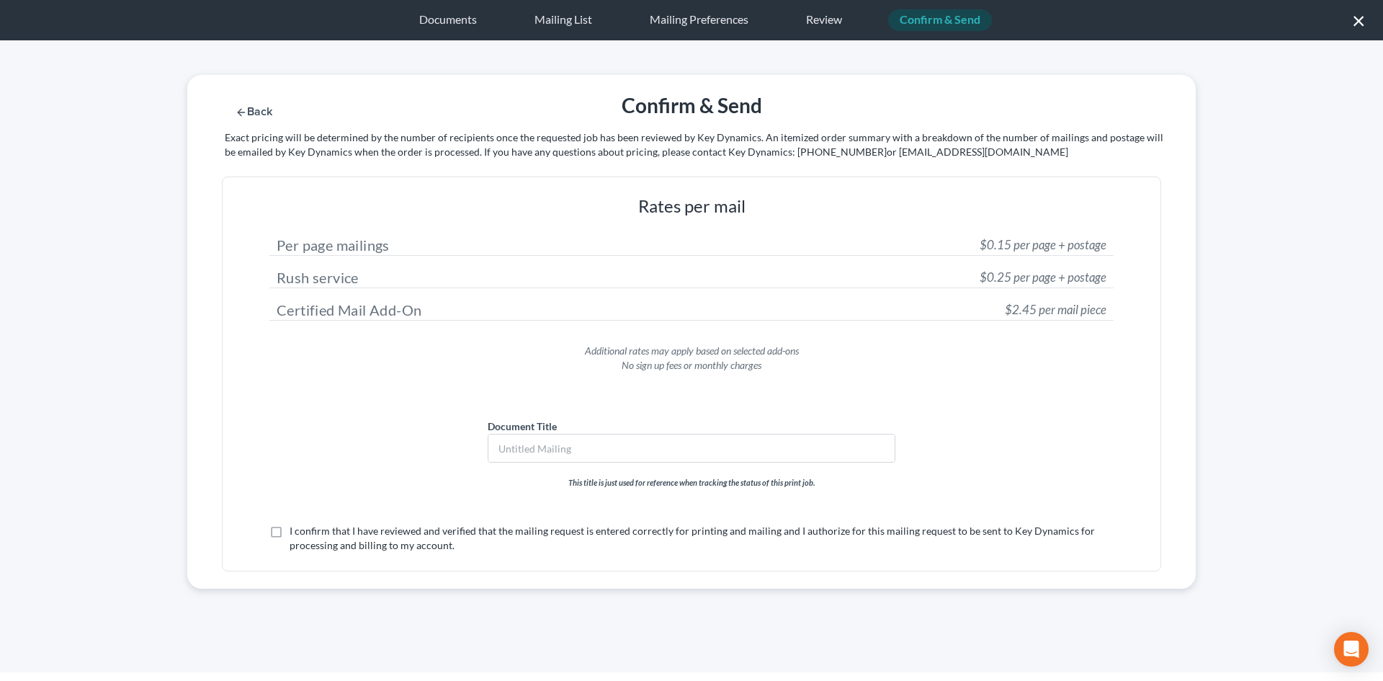
click at [308, 538] on label "I confirm that I have reviewed and verified that the mailing request is entered…" at bounding box center [702, 538] width 824 height 29
click at [305, 533] on input "I confirm that I have reviewed and verified that the mailing request is entered…" at bounding box center [299, 528] width 9 height 9
checkbox input "true"
click at [995, 107] on button "Submit for Mailing" at bounding box center [1004, 112] width 134 height 12
